Goal: Information Seeking & Learning: Learn about a topic

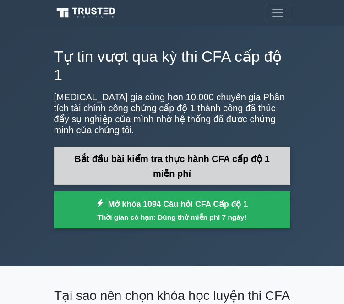
click at [190, 153] on font "Bắt đầu bài kiểm tra thực hành CFA cấp độ 1 miễn phí" at bounding box center [171, 165] width 195 height 25
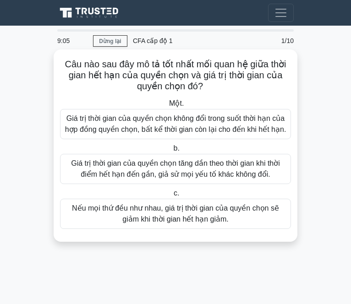
click at [229, 215] on font "Nếu mọi thứ đều như nhau, giá trị thời gian của quyền chọn sẽ giảm khi thời gia…" at bounding box center [175, 214] width 222 height 22
click at [172, 196] on input "c. Nếu mọi thứ đều như nhau, giá trị thời gian của quyền chọn sẽ giảm khi thời …" at bounding box center [172, 193] width 0 height 6
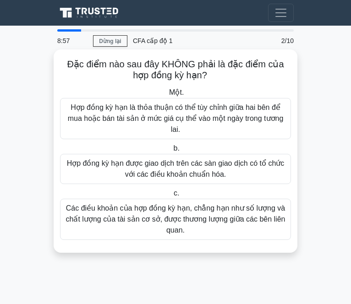
click at [218, 176] on font "Hợp đồng kỳ hạn được giao dịch trên các sàn giao dịch có tổ chức với các điều k…" at bounding box center [175, 168] width 217 height 19
click at [171, 151] on input "b. Hợp đồng kỳ hạn được giao dịch trên các sàn giao dịch có tổ chức với các điề…" at bounding box center [171, 149] width 0 height 6
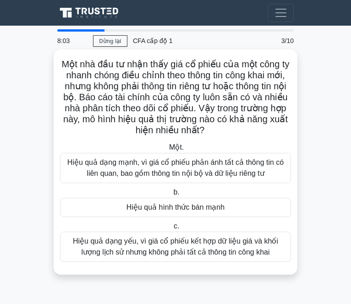
click at [208, 173] on font "Hiệu quả dạng mạnh, vì giá cổ phiếu phản ánh tất cả thông tin có liên quan, bao…" at bounding box center [175, 167] width 216 height 19
click at [167, 151] on input "Một. Hiệu quả dạng mạnh, vì giá cổ phiếu phản ánh tất cả thông tin có liên quan…" at bounding box center [167, 148] width 0 height 6
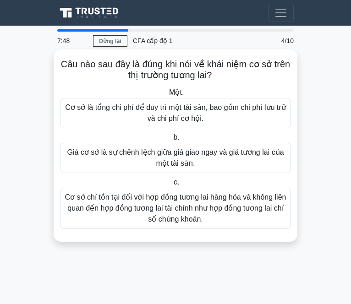
click at [146, 219] on font "Cơ sở chỉ tồn tại đối với hợp đồng tương lai hàng hóa và không liên quan đến hợ…" at bounding box center [175, 208] width 222 height 33
click at [172, 185] on input "c. Cơ sở chỉ tồn tại đối với hợp đồng tương lai hàng hóa và không liên quan đến…" at bounding box center [172, 182] width 0 height 6
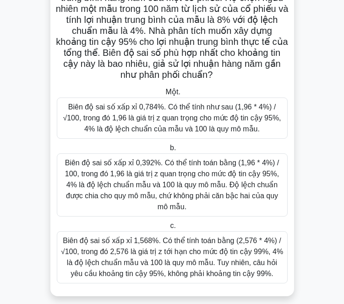
scroll to position [78, 0]
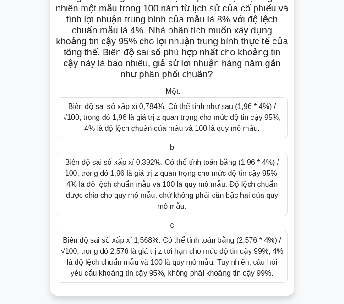
click at [173, 251] on font "Biên độ sai số xấp xỉ 1,568%. Có thể tính toán bằng (2,576 * 4%) / √100, trong …" at bounding box center [172, 256] width 222 height 41
click at [168, 228] on input "c. Biên độ sai số xấp xỉ 1,568%. Có thể tính toán bằng (2,576 * 4%) / √100, tro…" at bounding box center [168, 225] width 0 height 6
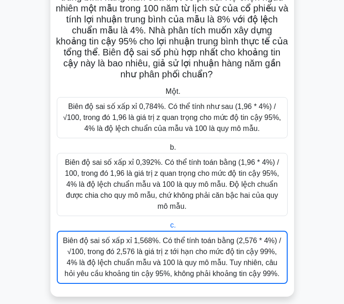
scroll to position [0, 0]
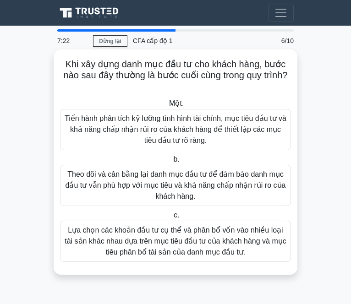
click at [150, 243] on font "Lựa chọn các khoản đầu tư cụ thể và phân bổ vốn vào nhiều loại tài sản khác nha…" at bounding box center [176, 241] width 222 height 30
click at [172, 218] on input "c. Lựa chọn các khoản đầu tư cụ thể và phân bổ vốn vào nhiều loại tài sản khác …" at bounding box center [172, 215] width 0 height 6
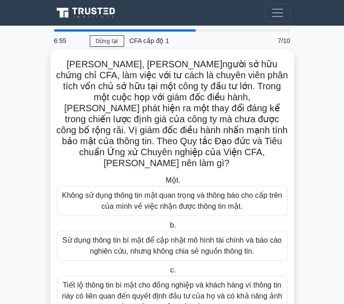
scroll to position [34, 0]
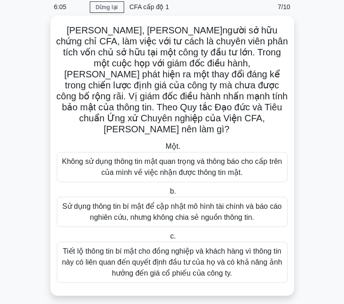
click at [200, 205] on font "Sử dụng thông tin bí mật để cập nhật mô hình tài chính và báo cáo nghiên cứu, n…" at bounding box center [171, 211] width 219 height 19
click at [168, 195] on input "b. Sử dụng thông tin bí mật để cập nhật mô hình tài chính và báo cáo nghiên cứu…" at bounding box center [168, 192] width 0 height 6
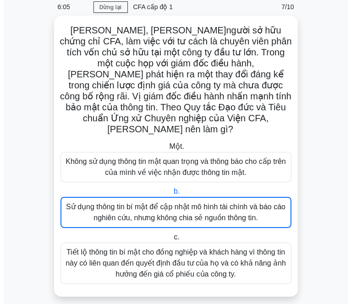
scroll to position [0, 0]
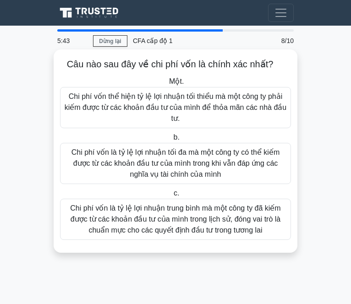
click at [212, 106] on font "Chi phí vốn thể hiện tỷ lệ lợi nhuận tối thiểu mà một công ty phải kiếm được từ…" at bounding box center [176, 107] width 222 height 30
click at [167, 85] on input "Một. Chi phí vốn thể hiện tỷ lệ lợi nhuận tối thiểu mà một công ty phải kiếm đư…" at bounding box center [167, 82] width 0 height 6
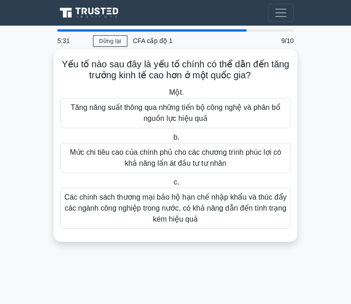
click at [220, 110] on font "Tăng năng suất thông qua những tiến bộ công nghệ và phân bổ nguồn lực hiệu quả" at bounding box center [175, 112] width 210 height 19
click at [167, 96] on input "Một. Tăng năng suất thông qua những tiến bộ công nghệ và phân bổ nguồn lực hiệu…" at bounding box center [167, 93] width 0 height 6
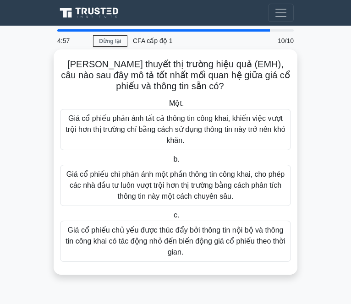
click at [221, 128] on font "Giá cổ phiếu phản ánh tất cả thông tin công khai, khiến việc vượt trội hơn thị …" at bounding box center [174, 129] width 219 height 30
click at [167, 107] on input "Một. Giá cổ phiếu phản ánh tất cả thông tin công khai, khiến việc vượt trội hơn…" at bounding box center [167, 104] width 0 height 6
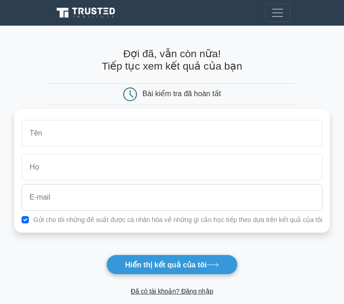
scroll to position [35, 0]
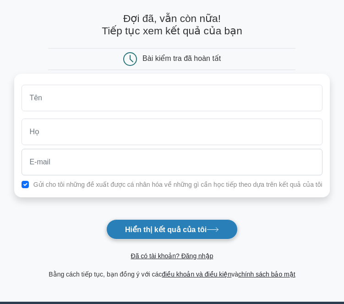
click at [215, 229] on icon at bounding box center [212, 229] width 12 height 5
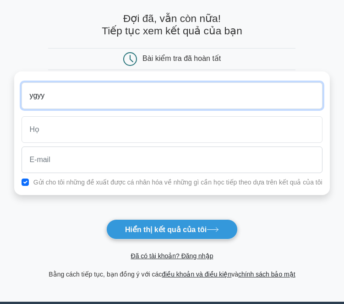
type input "ygyy"
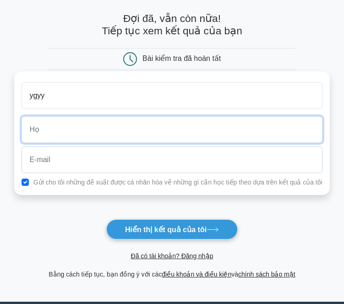
click at [182, 139] on input "text" at bounding box center [172, 129] width 300 height 27
type input "uhu"
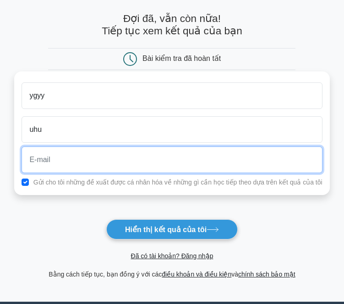
click at [173, 161] on input "email" at bounding box center [172, 159] width 300 height 27
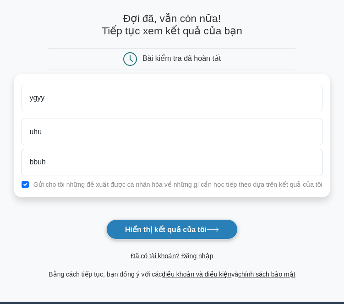
click at [178, 222] on button "Hiển thị kết quả của tôi" at bounding box center [171, 229] width 131 height 20
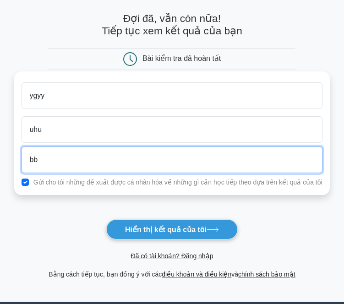
type input "b"
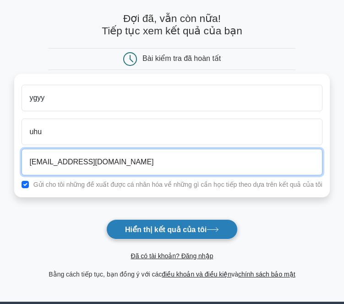
type input "yevdguvdgdvsgd@gmail.com"
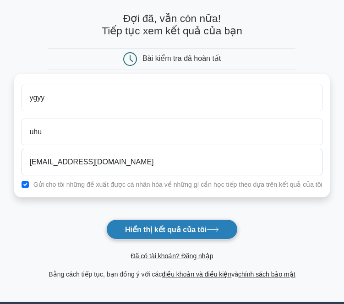
click at [168, 233] on font "Hiển thị kết quả của tôi" at bounding box center [165, 230] width 81 height 8
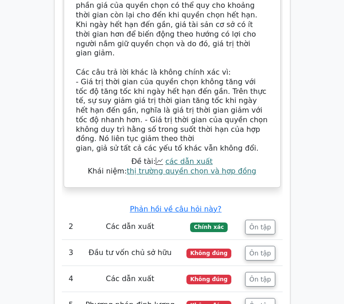
scroll to position [1490, 0]
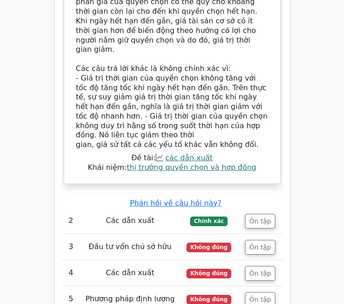
click at [145, 242] on font "Đầu tư vốn chủ sở hữu" at bounding box center [129, 246] width 83 height 9
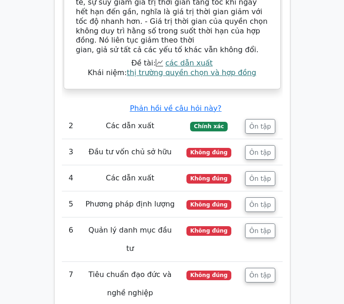
scroll to position [1585, 0]
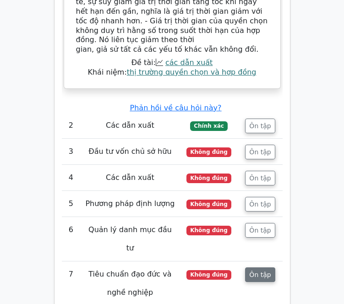
click at [265, 271] on font "Ôn tập" at bounding box center [260, 274] width 22 height 7
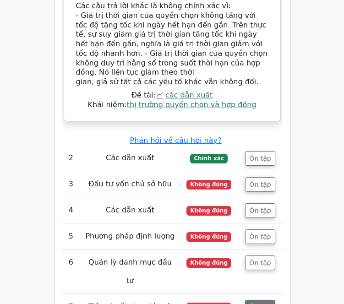
scroll to position [1552, 0]
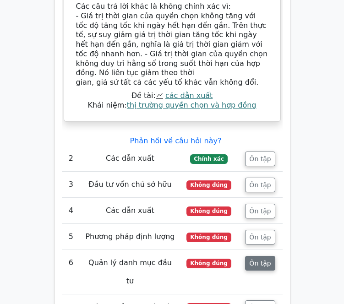
click at [258, 259] on font "Ôn tập" at bounding box center [260, 262] width 22 height 7
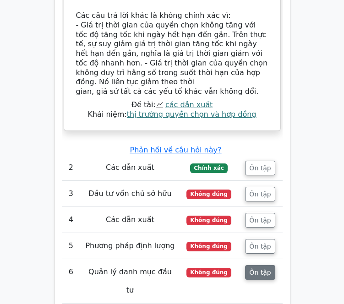
scroll to position [1540, 0]
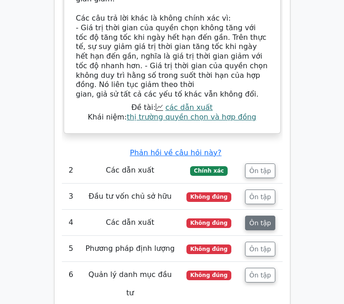
click at [261, 216] on button "Ôn tập" at bounding box center [260, 223] width 30 height 15
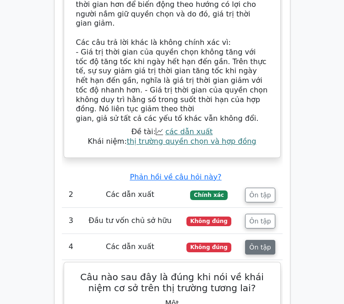
scroll to position [1515, 0]
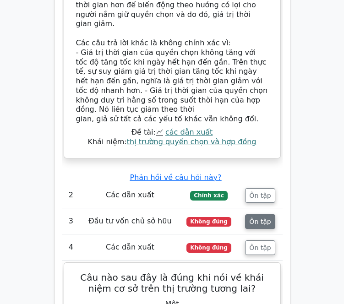
click at [262, 218] on font "Ôn tập" at bounding box center [260, 221] width 22 height 7
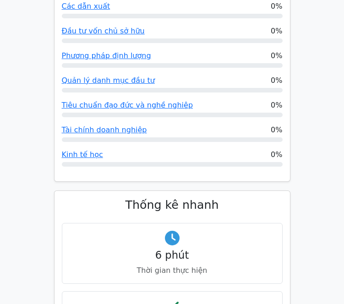
scroll to position [611, 0]
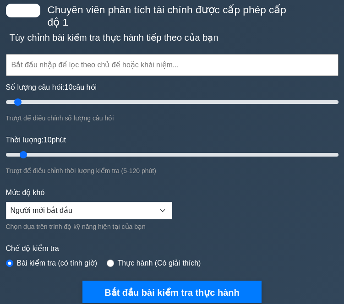
scroll to position [43, 0]
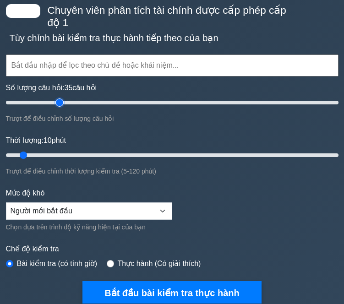
click at [59, 102] on input "Số lượng câu hỏi: 35 câu hỏi" at bounding box center [172, 102] width 332 height 11
click at [40, 102] on input "Số lượng câu hỏi: 25 câu hỏi" at bounding box center [172, 102] width 332 height 11
click at [30, 103] on input "Số lượng câu hỏi: 15 câu hỏi" at bounding box center [172, 102] width 332 height 11
type input "10"
click at [17, 103] on input "Số lượng câu hỏi: 10 câu hỏi" at bounding box center [172, 102] width 332 height 11
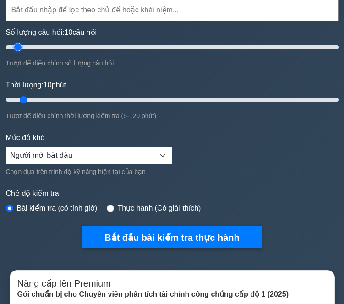
scroll to position [101, 0]
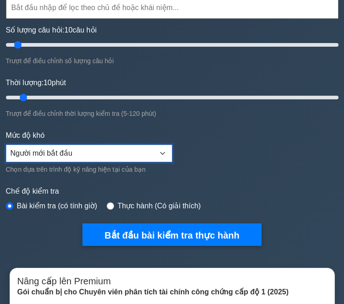
click at [134, 148] on select "Người mới bắt đầu Trung cấp Chuyên gia" at bounding box center [89, 153] width 166 height 17
click at [218, 124] on form "Chủ đề Phương pháp định lượng Kinh tế học Báo cáo và phân tích tài chính Tài ch…" at bounding box center [172, 98] width 332 height 296
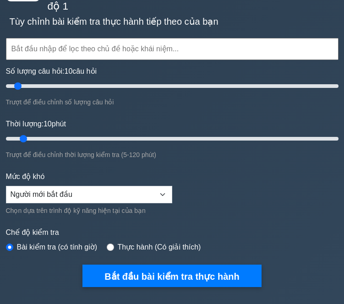
scroll to position [0, 0]
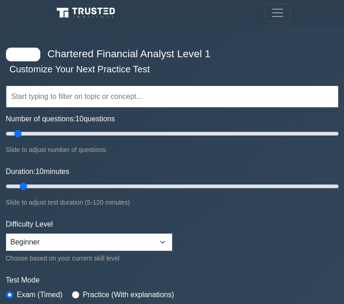
click at [200, 113] on div "Number of questions: 10 questions Slide to adjust number of questions" at bounding box center [172, 134] width 332 height 42
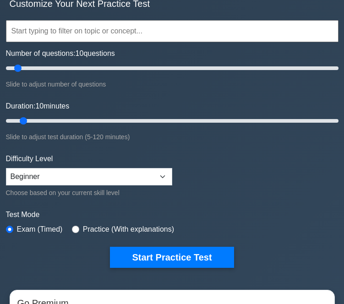
scroll to position [66, 0]
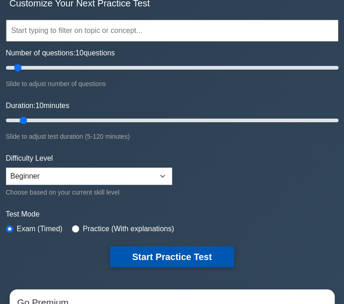
click at [193, 250] on button "Start Practice Test" at bounding box center [172, 256] width 124 height 21
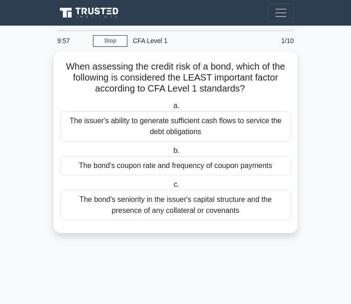
click at [41, 91] on main "9:57 Stop CFA Level 1 Intermediate 1/10 When assessing the credit risk of a bon…" at bounding box center [175, 165] width 351 height 278
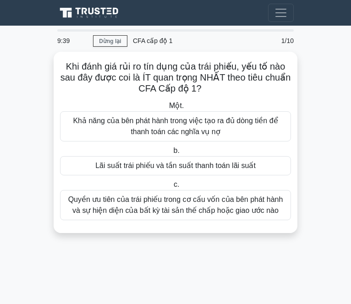
click at [306, 89] on main "9:39 Dừng lại CFA cấp độ 1 Trung cấp 1/10 Khi đánh giá rủi ro tín dụng của trái…" at bounding box center [175, 165] width 351 height 278
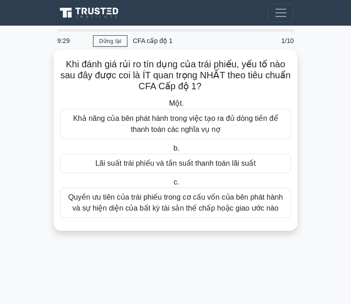
click at [216, 208] on font "Quyền ưu tiên của trái phiếu trong cơ cấu vốn của bên phát hành và sự hiện diện…" at bounding box center [175, 202] width 215 height 19
click at [172, 185] on input "c. Quyền ưu tiên của trái phiếu trong cơ cấu vốn của bên phát hành và sự hiện d…" at bounding box center [172, 182] width 0 height 6
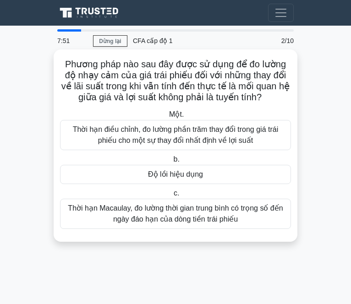
click at [242, 139] on font "Thời hạn điều chỉnh, đo lường phần trăm thay đổi trong giá trái phiếu cho một s…" at bounding box center [175, 134] width 205 height 19
click at [167, 118] on input "Một. Thời hạn điều chỉnh, đo lường phần trăm thay đổi trong giá trái phiếu cho …" at bounding box center [167, 115] width 0 height 6
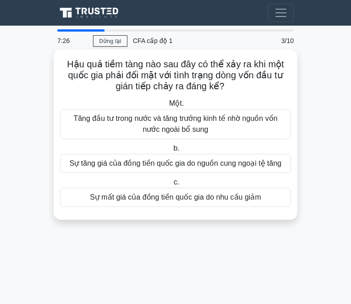
click at [265, 200] on div "Sự mất giá của đồng tiền quốc gia do nhu cầu giảm" at bounding box center [175, 197] width 231 height 19
click at [172, 185] on input "c. Sự mất giá của đồng tiền quốc gia do nhu cầu giảm" at bounding box center [172, 182] width 0 height 6
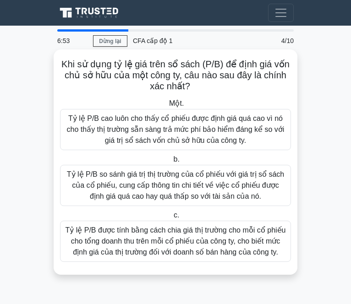
click at [249, 187] on font "Tỷ lệ P/B so sánh giá trị thị trường của cổ phiếu với giá trị sổ sách của cổ ph…" at bounding box center [175, 185] width 217 height 30
click at [171, 162] on input "b. Tỷ lệ P/B so sánh giá trị thị trường của cổ phiếu với giá trị sổ sách của cổ…" at bounding box center [171, 160] width 0 height 6
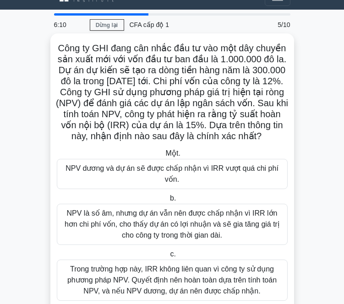
scroll to position [34, 0]
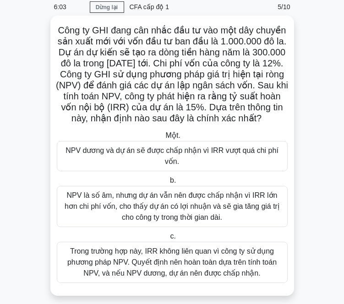
click at [206, 150] on font "NPV dương và dự án sẽ được chấp nhận vì IRR vượt quá chi phí vốn." at bounding box center [171, 155] width 213 height 19
click at [163, 139] on input "Một. NPV dương và dự án sẽ được chấp nhận vì IRR vượt quá chi phí vốn." at bounding box center [163, 136] width 0 height 6
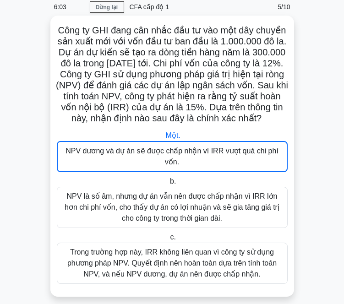
scroll to position [0, 0]
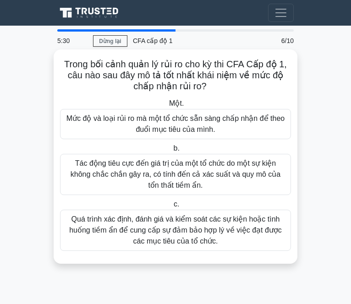
click at [221, 128] on font "Mức độ và loại rủi ro mà một tổ chức sẵn sàng chấp nhận để theo đuổi mục tiêu c…" at bounding box center [175, 124] width 222 height 22
click at [167, 107] on input "Một. Mức độ và loại rủi ro mà một tổ chức sẵn sàng chấp nhận để theo đuổi mục t…" at bounding box center [167, 104] width 0 height 6
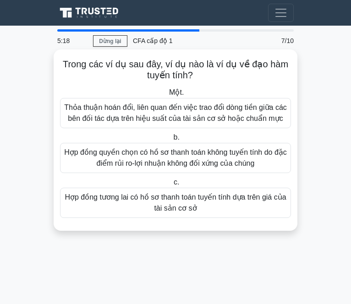
click at [213, 154] on font "Hợp đồng quyền chọn có hồ sơ thanh toán không tuyến tính do đặc điểm rủi ro-lợi…" at bounding box center [175, 157] width 222 height 19
click at [171, 140] on input "b. Hợp đồng quyền chọn có hồ sơ thanh toán không tuyến tính do đặc điểm rủi ro-…" at bounding box center [171, 138] width 0 height 6
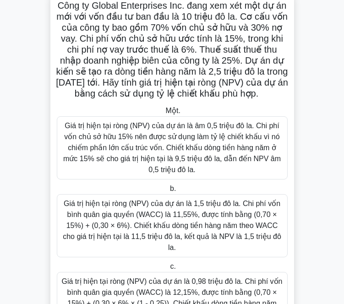
scroll to position [111, 0]
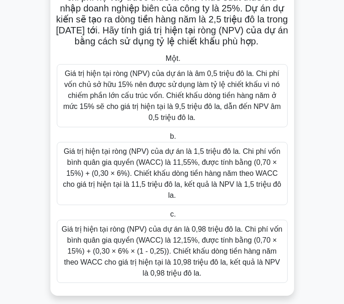
click at [214, 165] on font "Giá trị hiện tại ròng (NPV) của dự án là 1,5 triệu đô la. Chi phí vốn bình quân…" at bounding box center [172, 173] width 218 height 52
click at [168, 140] on input "b. Giá trị hiện tại ròng (NPV) của dự án là 1,5 triệu đô la. Chi phí vốn bình q…" at bounding box center [168, 137] width 0 height 6
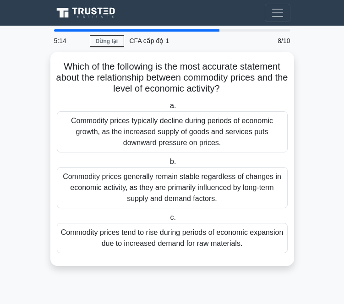
scroll to position [0, 0]
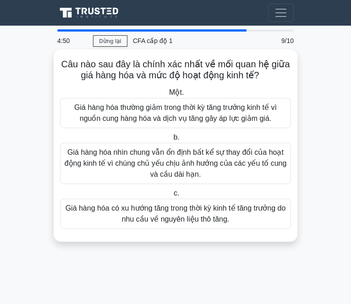
click at [227, 219] on font "Giá hàng hóa có xu hướng tăng trong thời kỳ kinh tế tăng trưởng do nhu cầu về n…" at bounding box center [175, 213] width 220 height 19
click at [172, 196] on input "c. Giá hàng hóa có xu hướng tăng trong thời kỳ kinh tế tăng trưởng do nhu cầu v…" at bounding box center [172, 193] width 0 height 6
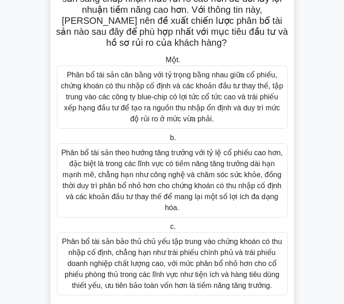
scroll to position [126, 0]
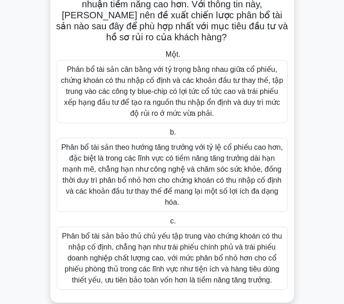
click at [203, 147] on font "Phân bổ tài sản theo hướng tăng trưởng với tỷ lệ cổ phiếu cao hơn, đặc biệt là …" at bounding box center [172, 174] width 222 height 63
click at [168, 135] on input "b. Phân bổ tài sản theo hướng tăng trưởng với tỷ lệ cổ phiếu cao hơn, đặc biệt …" at bounding box center [168, 133] width 0 height 6
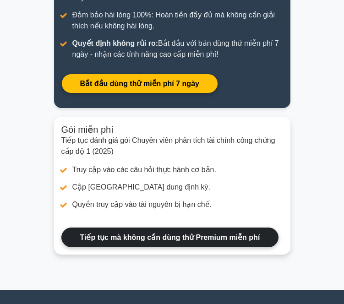
scroll to position [235, 0]
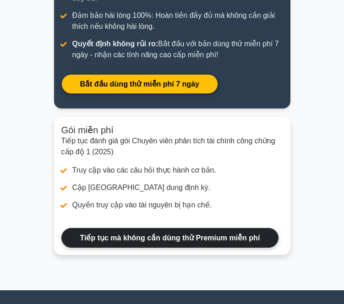
click at [189, 238] on link "Tiếp tục mà không cần dùng thử Premium miễn phí" at bounding box center [169, 238] width 217 height 20
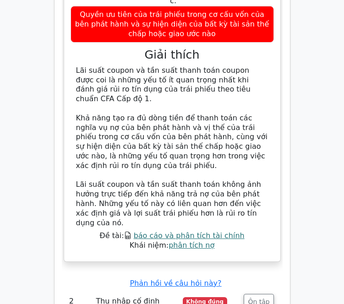
scroll to position [1448, 0]
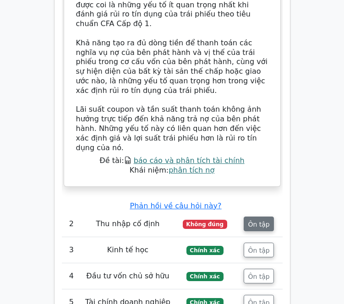
drag, startPoint x: 192, startPoint y: 108, endPoint x: 252, endPoint y: 111, distance: 60.0
click at [252, 211] on tr "2 Thu nhập cố định Trung cấp Không đúng 2:51 phút Ôn tập" at bounding box center [172, 224] width 221 height 26
click at [252, 220] on font "Ôn tập" at bounding box center [259, 223] width 22 height 7
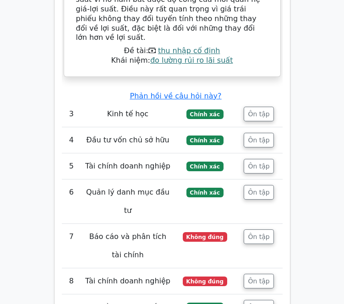
scroll to position [1994, 0]
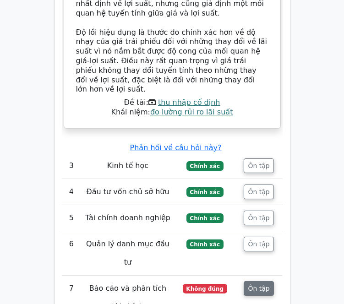
click at [272, 281] on button "Ôn tập" at bounding box center [258, 288] width 30 height 15
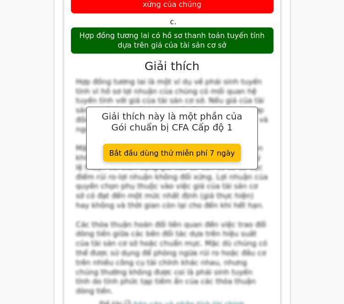
scroll to position [2436, 0]
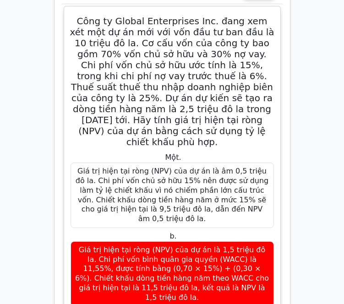
scroll to position [2875, 0]
